Goal: Check status: Check status

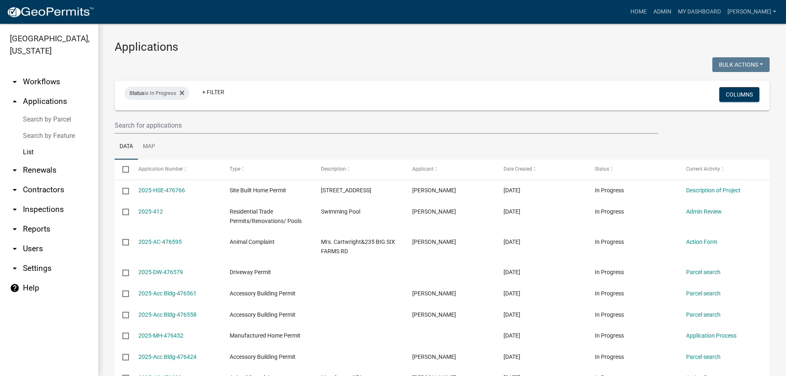
click at [22, 151] on link "List" at bounding box center [49, 152] width 98 height 16
click at [30, 152] on link "List" at bounding box center [49, 152] width 98 height 16
click at [55, 100] on link "arrow_drop_up Applications" at bounding box center [49, 102] width 98 height 20
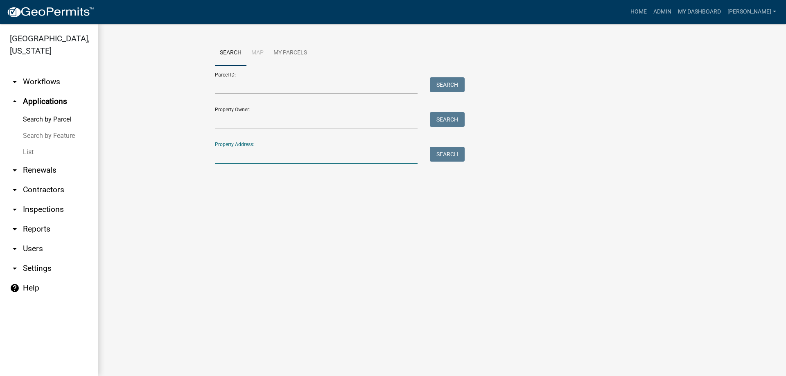
click at [236, 156] on input "Property Address:" at bounding box center [316, 155] width 203 height 17
type input "165"
click at [455, 160] on button "Search" at bounding box center [447, 154] width 35 height 15
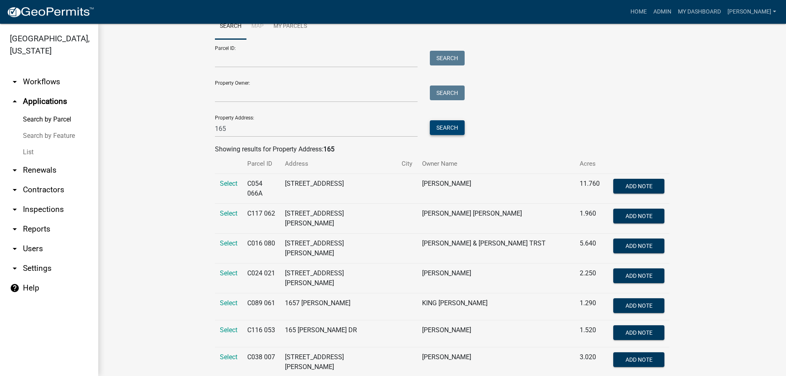
scroll to position [41, 0]
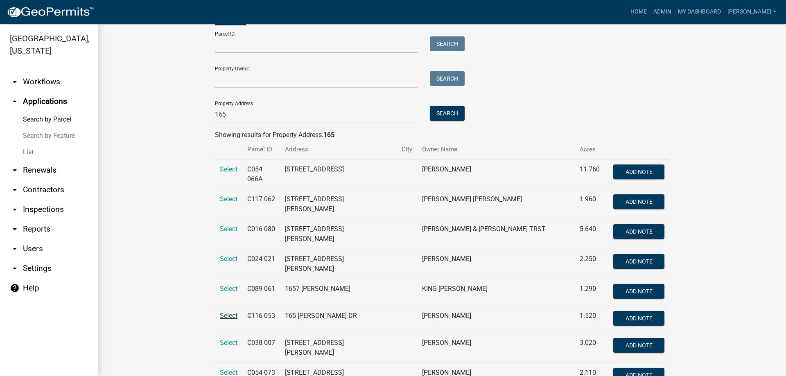
click at [227, 312] on span "Select" at bounding box center [229, 316] width 18 height 8
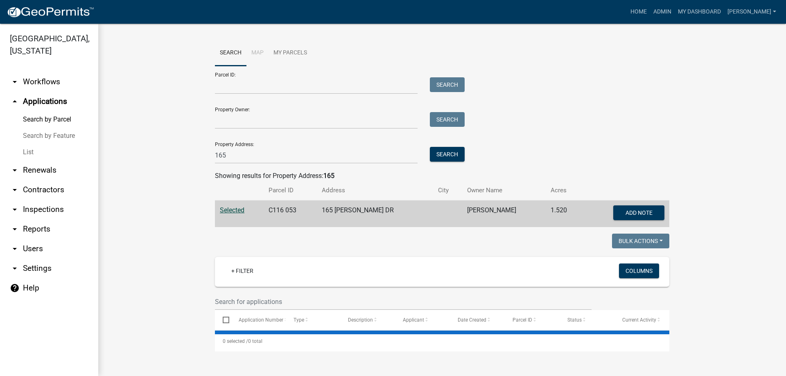
scroll to position [0, 0]
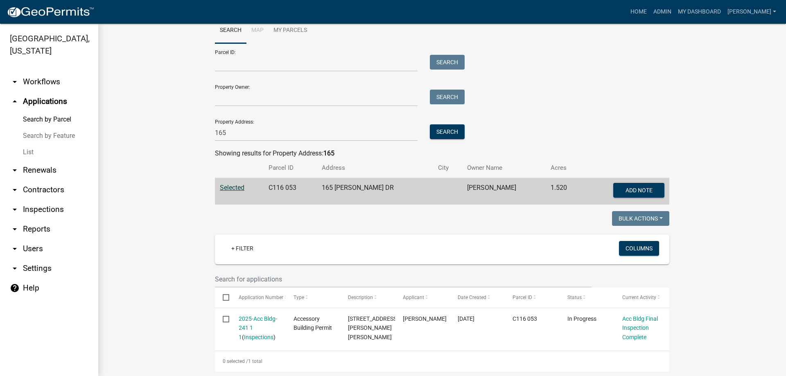
scroll to position [34, 0]
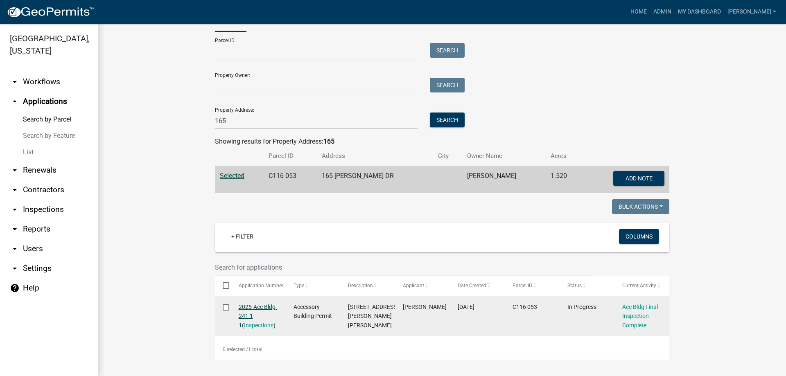
click at [243, 305] on link "2025-Acc Bldg-241 1 1" at bounding box center [258, 316] width 38 height 25
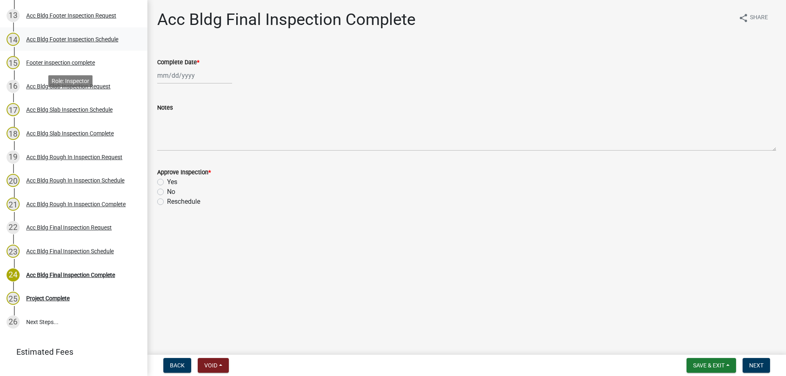
scroll to position [409, 0]
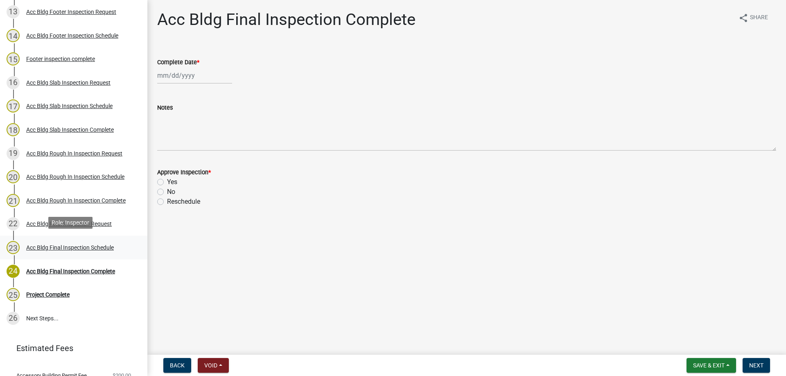
click at [91, 247] on div "Acc Bldg Final Inspection Schedule" at bounding box center [70, 248] width 88 height 6
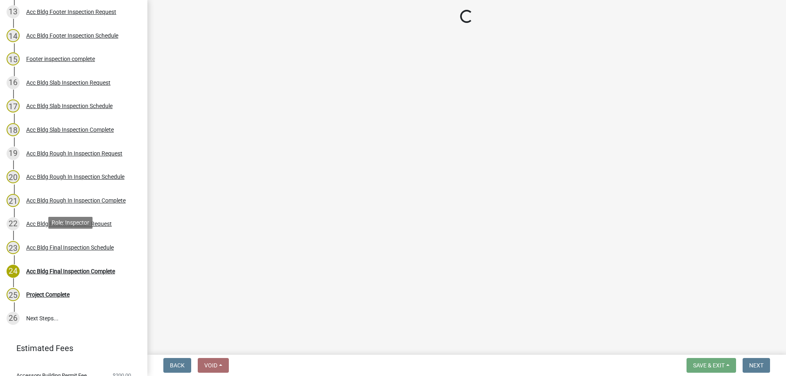
select select "a844a88f-ba44-4800-9e08-05e10520dbf6"
